Goal: Navigation & Orientation: Find specific page/section

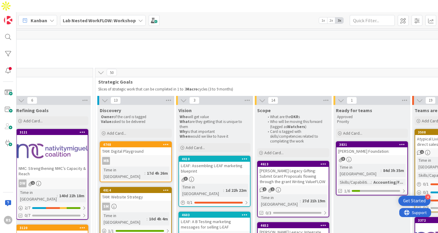
scroll to position [0, 484]
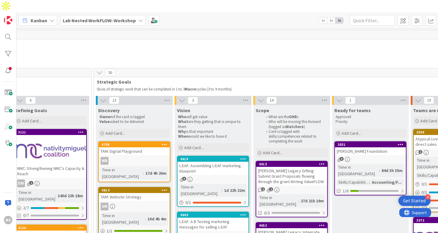
click at [212, 162] on div "L-EAF: Assembling L-EAF marketing blueprint" at bounding box center [213, 168] width 71 height 13
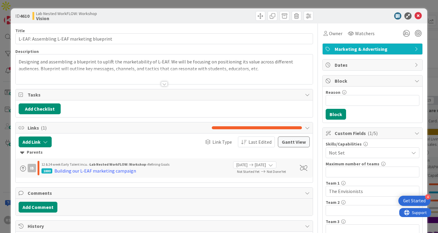
click at [165, 85] on div at bounding box center [164, 83] width 7 height 5
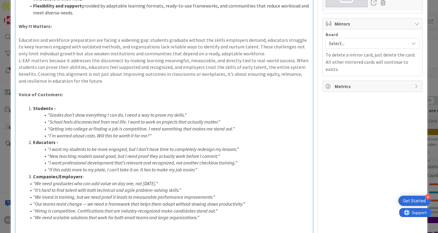
scroll to position [472, 0]
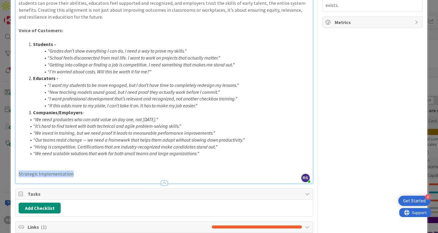
drag, startPoint x: 75, startPoint y: 166, endPoint x: 11, endPoint y: 166, distance: 64.3
click at [11, 166] on div "ID 4610 Lab Nested WorkFLOW: Workshop Vision Title 43 / 128 L-EAF: Assembling L…" at bounding box center [219, 18] width 416 height 965
click at [80, 170] on p "Strategic Implementation" at bounding box center [164, 173] width 291 height 7
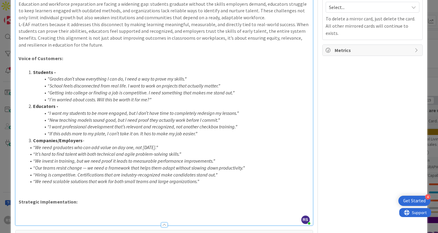
scroll to position [444, 0]
click at [25, 141] on ol "Students - "Grades don’t show everything I can do, I need a way to prove my ski…" at bounding box center [164, 127] width 291 height 116
click at [35, 151] on em "“It’s hard to find talent with both technical and agile problem-solving skills.”" at bounding box center [107, 154] width 148 height 6
click at [33, 151] on li "“It’s hard to find talent with both technical and agile problem-solving skills.”" at bounding box center [168, 154] width 284 height 7
click at [33, 158] on em "“We invest in training, but we need proof it leads to measurable performance im…" at bounding box center [124, 161] width 182 height 6
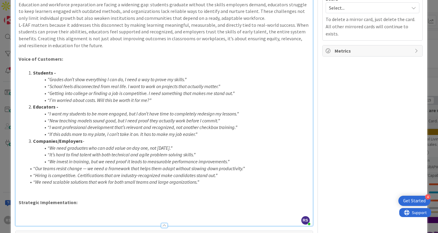
click at [34, 165] on em "“Our teams resist change — we need a framework that helps them adapt without sl…" at bounding box center [139, 168] width 212 height 6
click at [33, 172] on em "“Hiring is competitive. Certifications that are industry-recognized make candid…" at bounding box center [125, 175] width 185 height 6
click at [34, 179] on em "“We need scalable solutions that work for both small teams and large organizati…" at bounding box center [116, 182] width 166 height 6
click at [32, 179] on li "“We need scalable solutions that work for both small teams and large organizati…" at bounding box center [168, 182] width 284 height 7
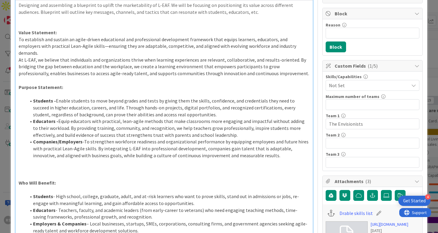
scroll to position [67, 0]
click at [35, 166] on p at bounding box center [164, 169] width 291 height 7
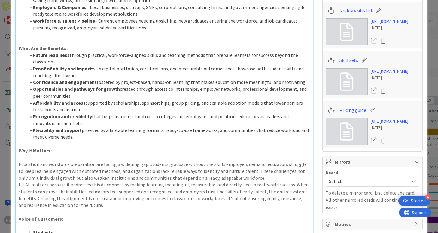
scroll to position [271, 0]
click at [21, 38] on p at bounding box center [164, 41] width 291 height 7
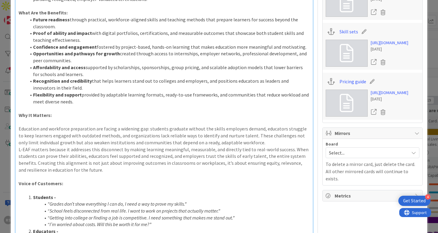
scroll to position [303, 0]
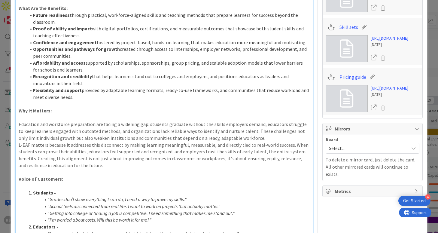
click at [25, 114] on p at bounding box center [164, 117] width 291 height 7
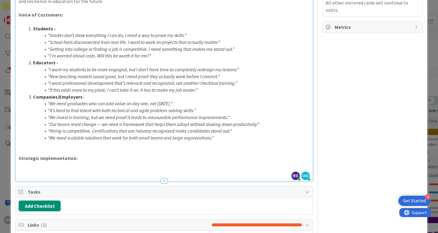
scroll to position [469, 0]
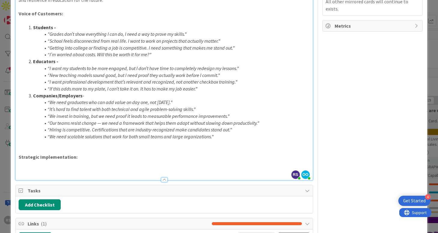
click at [120, 154] on p "Strategic Implementation:" at bounding box center [164, 157] width 291 height 7
click at [110, 161] on p at bounding box center [164, 164] width 291 height 7
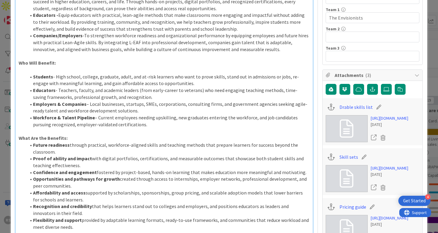
scroll to position [0, 0]
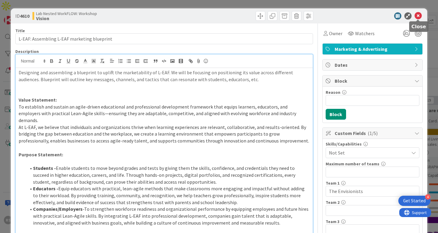
click at [418, 18] on icon at bounding box center [418, 15] width 7 height 7
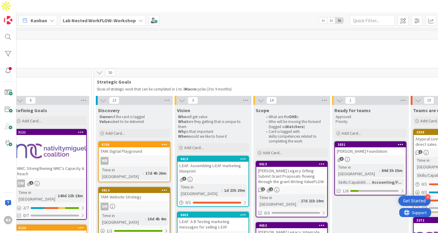
click at [274, 59] on p "Based on the current understanding and a relative complexity estimation it star…" at bounding box center [88, 61] width 785 height 5
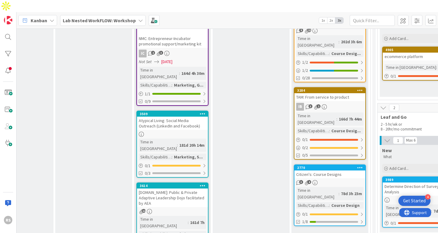
scroll to position [708, 603]
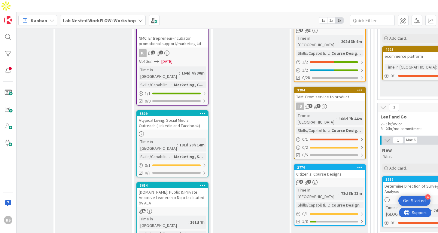
click at [330, 164] on div "2770 Citizen's: Course Designs 3 4 Time in Column : 78d 3h 23m Skills/Capabilit…" at bounding box center [330, 195] width 72 height 62
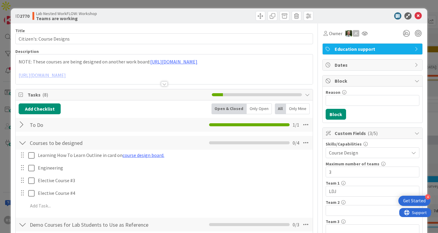
click at [164, 86] on div at bounding box center [164, 83] width 7 height 5
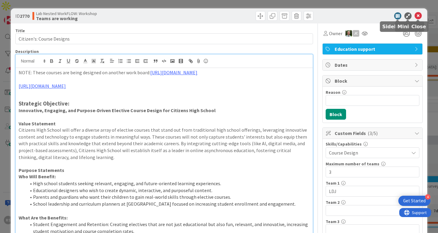
click at [419, 15] on icon at bounding box center [418, 15] width 7 height 7
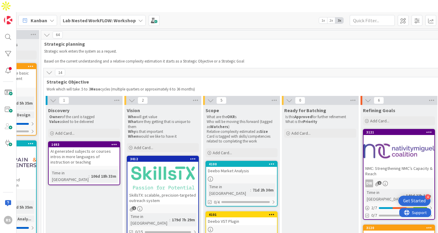
scroll to position [0, 137]
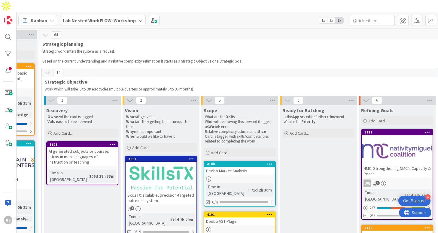
click at [108, 68] on div "14" at bounding box center [240, 72] width 396 height 9
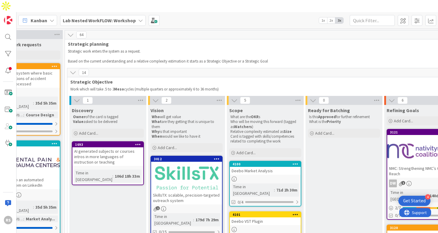
scroll to position [0, 101]
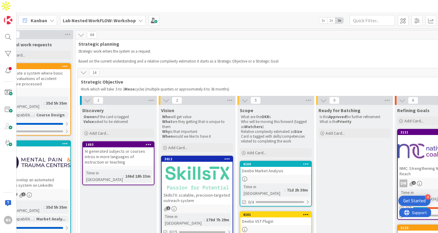
click at [112, 17] on span "Lab Nested WorkFLOW: Workshop" at bounding box center [99, 20] width 73 height 7
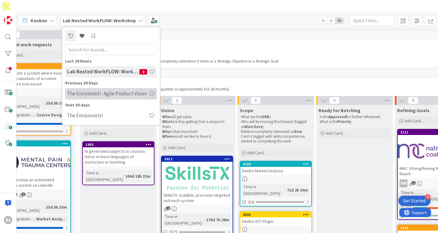
click at [103, 90] on h4 "The Envisionist! : Agile Product Vision" at bounding box center [108, 93] width 82 height 6
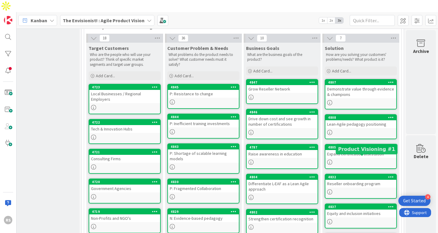
scroll to position [147, 95]
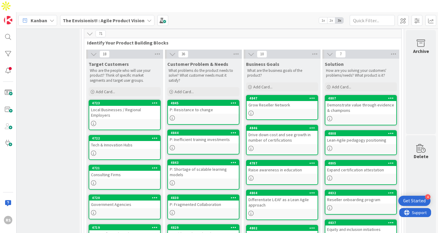
click at [351, 101] on div "Demonstrate value through evidence & champions" at bounding box center [361, 107] width 71 height 13
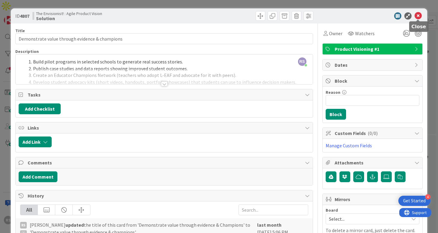
click at [418, 17] on icon at bounding box center [418, 15] width 7 height 7
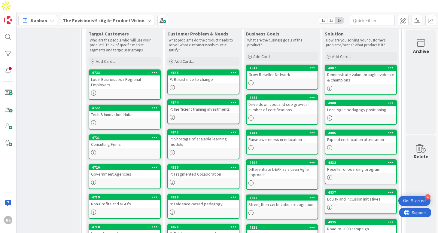
scroll to position [180, 95]
